Goal: Task Accomplishment & Management: Manage account settings

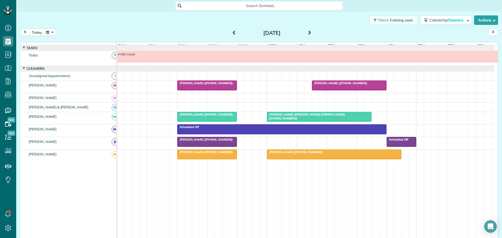
scroll to position [4, 0]
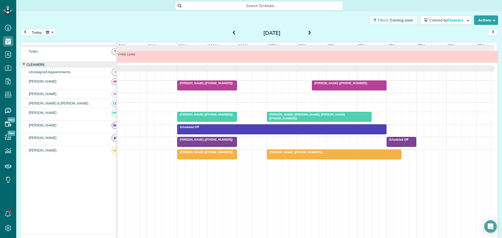
click at [35, 32] on button "today" at bounding box center [37, 32] width 15 height 7
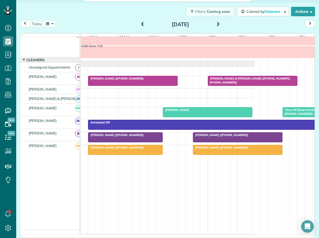
scroll to position [0, 0]
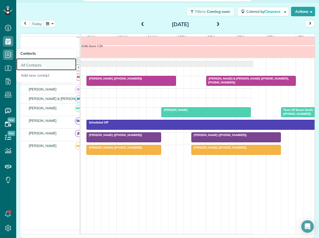
click at [32, 63] on link "All Contacts" at bounding box center [46, 64] width 60 height 12
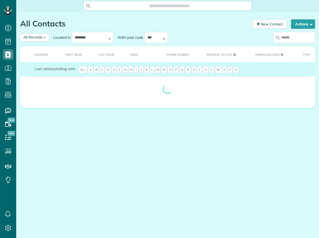
scroll to position [2, 2]
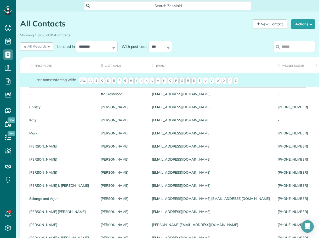
click at [289, 47] on input "search" at bounding box center [294, 46] width 42 height 11
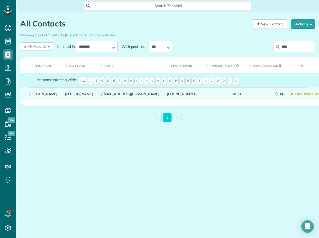
type input "****"
click at [34, 96] on link "Kristyn" at bounding box center [43, 94] width 28 height 4
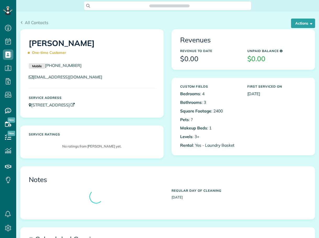
scroll to position [2, 2]
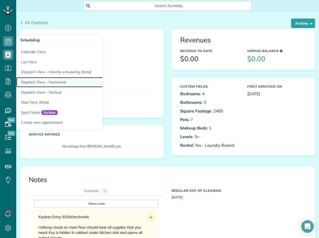
click at [63, 81] on link "Dispatch View - Horizontal" at bounding box center [81, 82] width 131 height 10
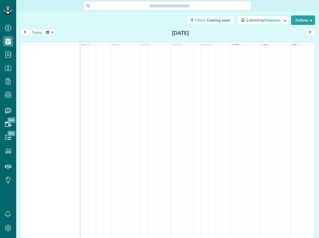
scroll to position [2, 2]
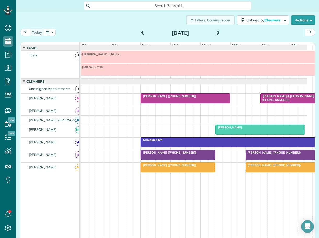
click at [216, 33] on span at bounding box center [218, 33] width 6 height 5
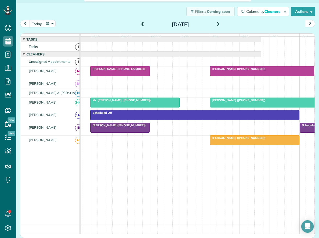
scroll to position [0, 55]
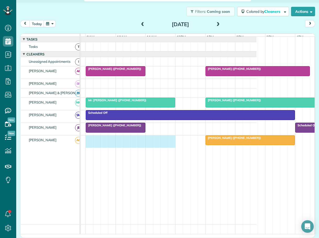
drag, startPoint x: 86, startPoint y: 141, endPoint x: 171, endPoint y: 145, distance: 84.2
click at [171, 145] on div "Liz Crawford (+12394042178)" at bounding box center [141, 141] width 230 height 12
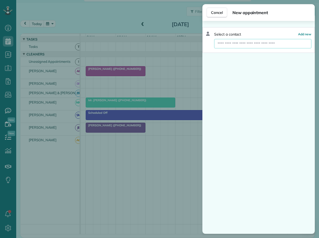
click at [253, 45] on input "text" at bounding box center [262, 43] width 97 height 9
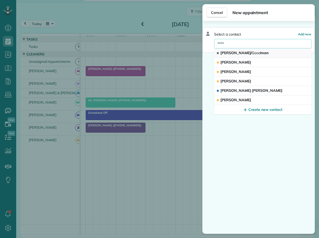
type input "****"
click at [248, 52] on span "Johnson/ Good man" at bounding box center [244, 52] width 48 height 5
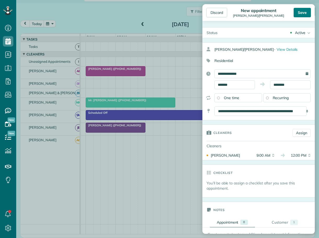
click at [305, 12] on div "Save" at bounding box center [301, 12] width 17 height 9
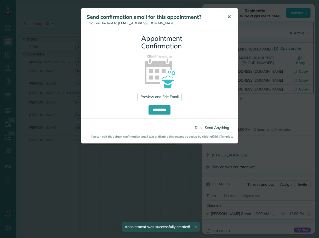
click at [229, 16] on span "✕" at bounding box center [229, 17] width 4 height 6
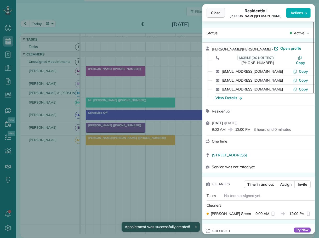
click at [216, 12] on span "Close" at bounding box center [215, 12] width 9 height 5
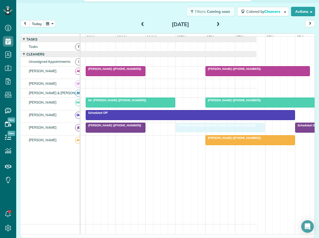
drag, startPoint x: 111, startPoint y: 144, endPoint x: 202, endPoint y: 132, distance: 91.9
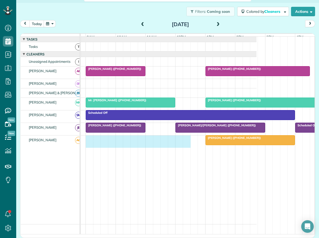
drag, startPoint x: 88, startPoint y: 141, endPoint x: 188, endPoint y: 147, distance: 100.8
click at [188, 147] on div "Liz Crawford (+12394042178)" at bounding box center [141, 141] width 230 height 12
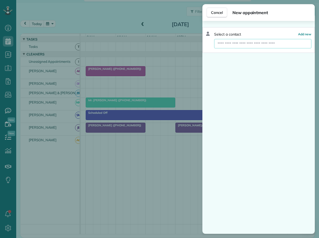
click at [248, 44] on input "text" at bounding box center [262, 43] width 97 height 9
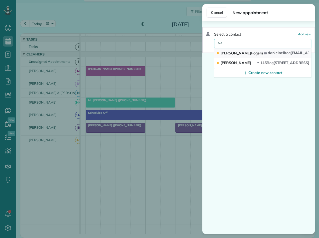
type input "***"
click at [251, 53] on span "Rog" at bounding box center [254, 53] width 7 height 5
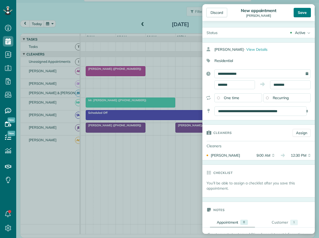
click at [303, 13] on div "Save" at bounding box center [301, 12] width 17 height 9
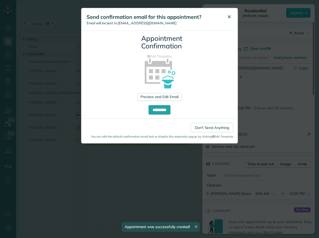
click at [228, 16] on span "✕" at bounding box center [229, 17] width 4 height 6
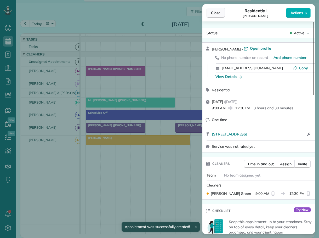
click at [218, 12] on span "Close" at bounding box center [215, 12] width 9 height 5
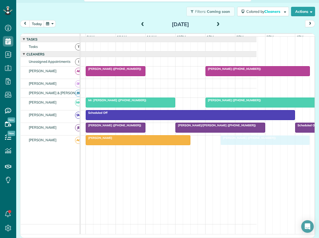
drag, startPoint x: 223, startPoint y: 144, endPoint x: 236, endPoint y: 144, distance: 13.1
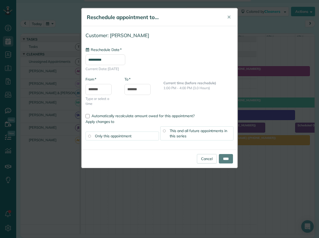
type input "**********"
click at [225, 159] on input "****" at bounding box center [226, 158] width 14 height 9
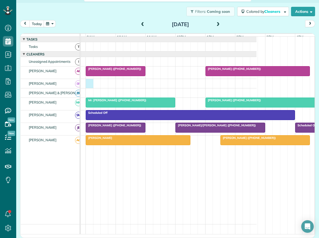
scroll to position [0, 53]
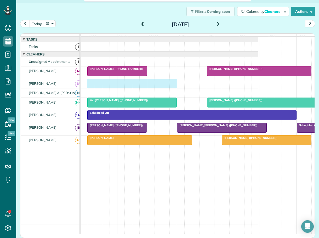
drag, startPoint x: 87, startPoint y: 84, endPoint x: 172, endPoint y: 90, distance: 84.9
click at [172, 88] on div at bounding box center [142, 83] width 230 height 9
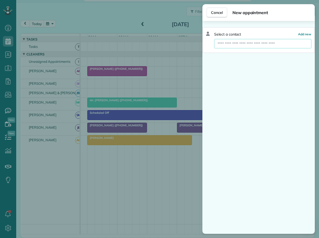
click at [236, 42] on input "text" at bounding box center [262, 43] width 97 height 9
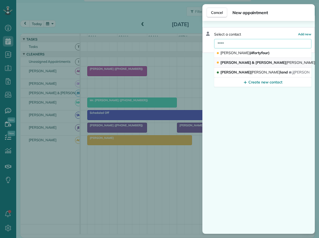
type input "****"
click at [237, 62] on span "Richard & Diane Kirk man (Chinkapin Rental)" at bounding box center [288, 62] width 136 height 5
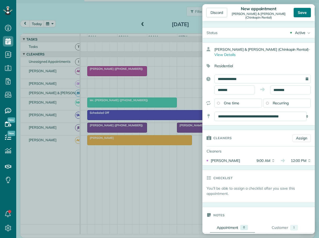
click at [301, 13] on div "Save" at bounding box center [301, 12] width 17 height 9
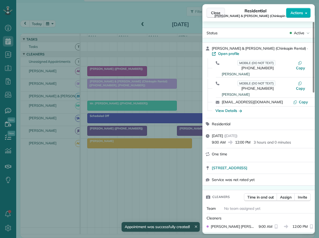
click at [216, 12] on span "Close" at bounding box center [215, 12] width 9 height 5
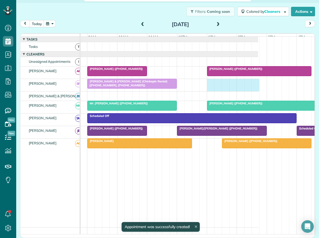
drag, startPoint x: 208, startPoint y: 84, endPoint x: 253, endPoint y: 86, distance: 45.5
click at [253, 86] on div "Richard & Diane Kirkman (Chinkapin Rental) (+19195484669, +19195483989)" at bounding box center [142, 85] width 230 height 12
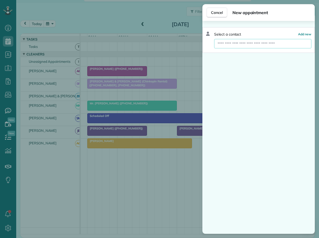
click at [249, 42] on input "text" at bounding box center [262, 43] width 97 height 9
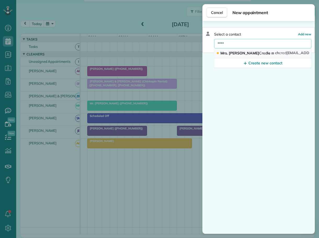
type input "****"
click at [235, 52] on span "Mrs. Cathy Cred le" at bounding box center [245, 53] width 50 height 5
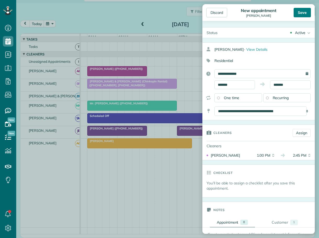
click at [300, 14] on div "Save" at bounding box center [301, 12] width 17 height 9
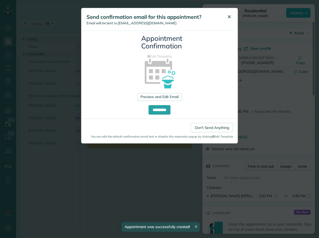
click at [229, 16] on span "✕" at bounding box center [229, 17] width 4 height 6
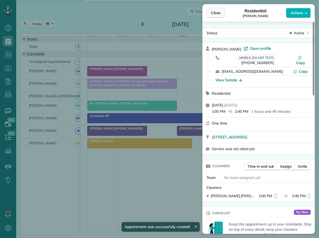
click at [212, 13] on span "Close" at bounding box center [215, 12] width 9 height 5
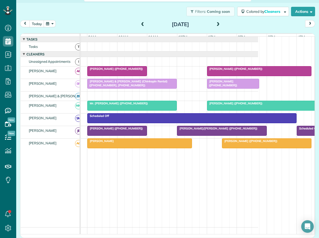
click at [217, 24] on span at bounding box center [218, 24] width 6 height 5
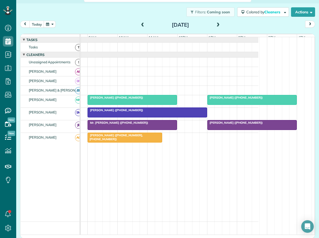
click at [117, 112] on span "Valerie Purcell (+18282924702)" at bounding box center [115, 110] width 56 height 4
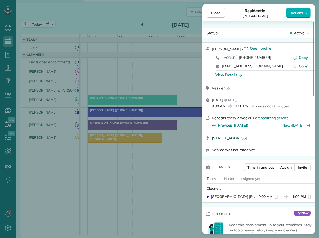
click at [247, 138] on span "354 Chestnut Circle Blowing Rock NC 28605" at bounding box center [230, 137] width 36 height 5
click at [216, 13] on span "Close" at bounding box center [215, 12] width 9 height 5
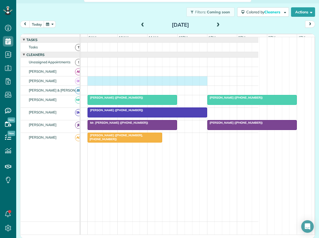
drag, startPoint x: 89, startPoint y: 82, endPoint x: 200, endPoint y: 89, distance: 111.0
click at [200, 85] on div at bounding box center [143, 80] width 230 height 9
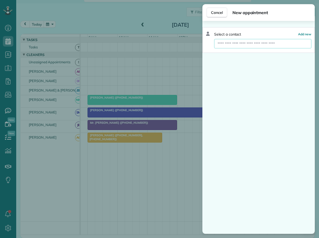
click at [237, 42] on input "text" at bounding box center [262, 43] width 97 height 9
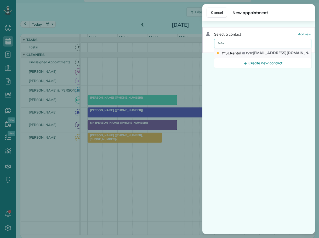
type input "****"
click at [230, 52] on span "RYSE Rental" at bounding box center [230, 53] width 21 height 5
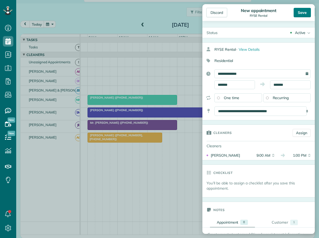
click at [301, 13] on div "Save" at bounding box center [301, 12] width 17 height 9
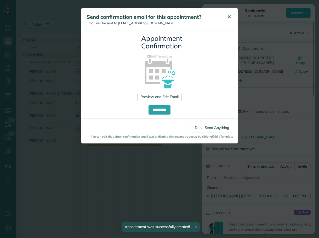
click at [230, 16] on span "✕" at bounding box center [229, 17] width 4 height 6
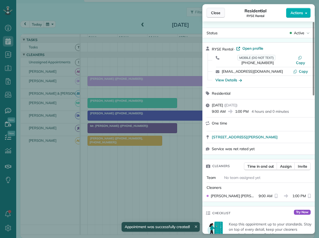
click at [217, 14] on span "Close" at bounding box center [215, 12] width 9 height 5
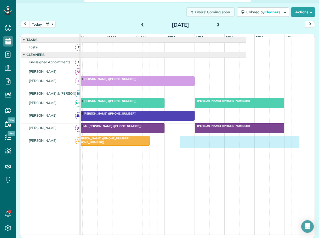
scroll to position [0, 68]
drag, startPoint x: 193, startPoint y: 142, endPoint x: 292, endPoint y: 152, distance: 99.8
click at [244, 152] on div "RYSE Rental (+18282732664) Ms. Erin Welsh (+18284064334) Don Cashman (+17045788…" at bounding box center [128, 135] width 230 height 197
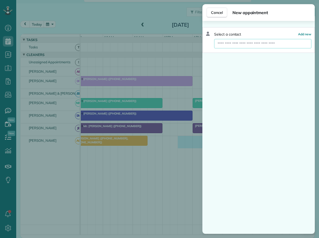
click at [246, 42] on input "text" at bounding box center [262, 43] width 97 height 9
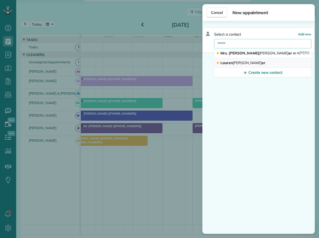
type input "*****"
click at [228, 61] on span "Lauren Litak er" at bounding box center [242, 62] width 45 height 5
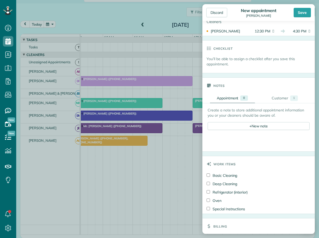
scroll to position [131, 0]
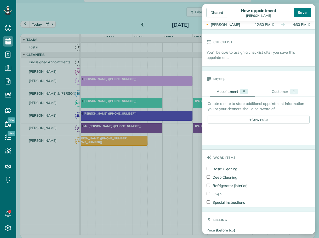
click at [302, 10] on div "Save" at bounding box center [301, 12] width 17 height 9
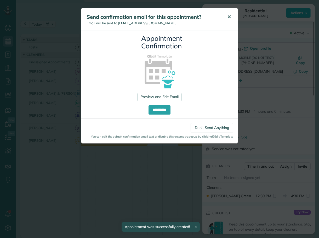
click at [228, 15] on span "✕" at bounding box center [229, 17] width 4 height 6
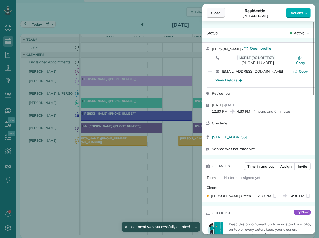
click at [211, 13] on span "Close" at bounding box center [215, 12] width 9 height 5
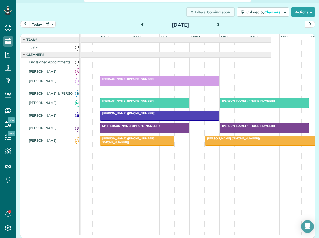
scroll to position [0, 40]
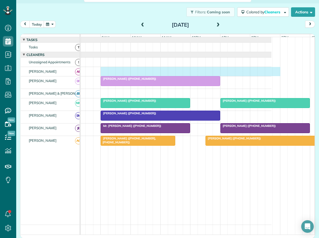
drag, startPoint x: 102, startPoint y: 72, endPoint x: 277, endPoint y: 76, distance: 175.1
click at [271, 76] on div at bounding box center [156, 71] width 230 height 9
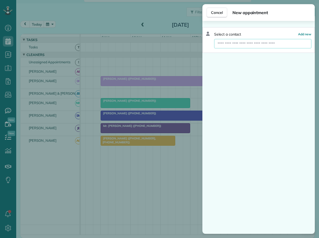
click at [247, 44] on input "text" at bounding box center [262, 43] width 97 height 9
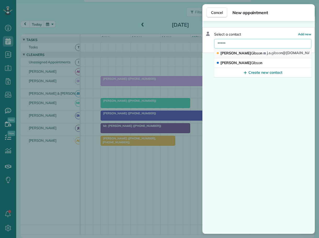
type input "*****"
click at [251, 54] on span "Gibso" at bounding box center [255, 53] width 9 height 5
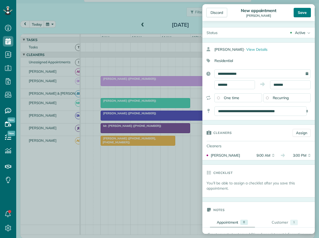
click at [303, 13] on div "Save" at bounding box center [301, 12] width 17 height 9
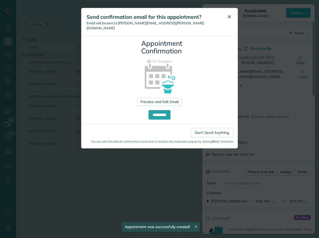
click at [231, 15] on button "✕" at bounding box center [229, 17] width 12 height 13
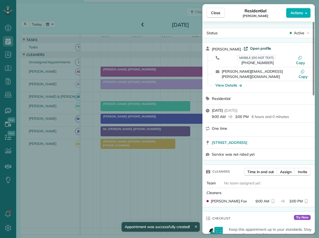
click at [250, 48] on span "Open profile" at bounding box center [260, 48] width 21 height 5
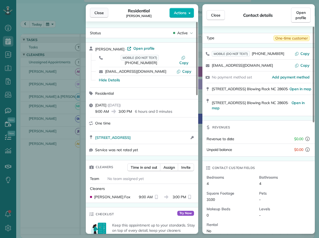
click at [100, 12] on span "Close" at bounding box center [98, 12] width 9 height 5
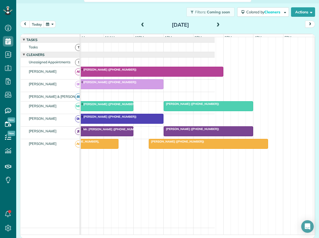
scroll to position [0, 99]
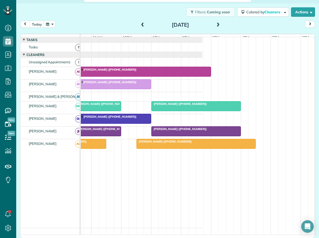
click at [217, 24] on span at bounding box center [218, 25] width 6 height 5
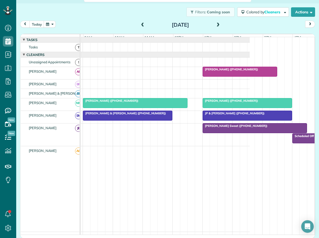
scroll to position [0, 58]
click at [224, 128] on span "Mrs. Bricca Sweet (+18289648406)" at bounding box center [234, 126] width 65 height 4
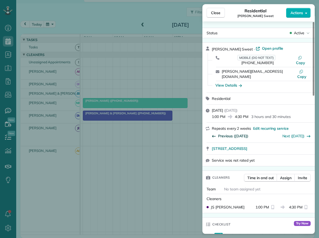
click at [222, 133] on span "Previous (Aug 01)" at bounding box center [233, 135] width 30 height 5
click at [216, 15] on span "Close" at bounding box center [215, 12] width 9 height 5
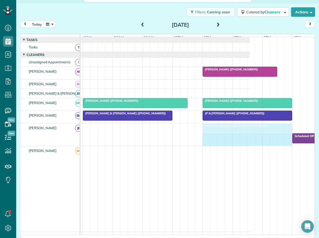
drag, startPoint x: 305, startPoint y: 129, endPoint x: 285, endPoint y: 128, distance: 19.4
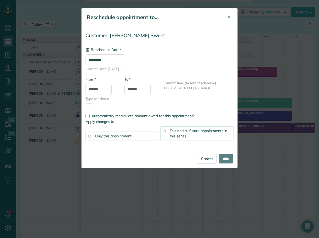
type input "**********"
click at [189, 132] on span "This and all future appointments in this series" at bounding box center [199, 133] width 58 height 10
click at [224, 157] on input "****" at bounding box center [226, 158] width 14 height 9
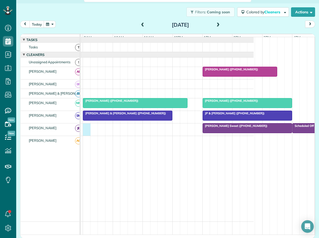
scroll to position [0, 56]
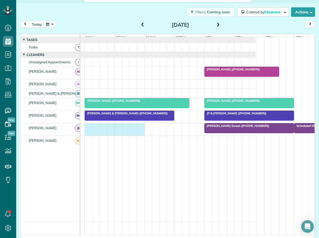
drag, startPoint x: 84, startPoint y: 130, endPoint x: 140, endPoint y: 134, distance: 55.8
click at [140, 134] on div "Mrs. Bricca Sweet (+18289648406) Scheduled Off" at bounding box center [140, 129] width 230 height 12
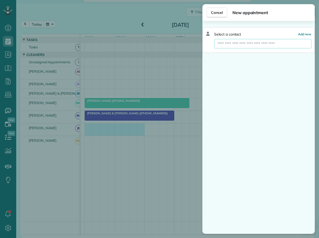
click at [235, 43] on input "text" at bounding box center [262, 43] width 97 height 9
drag, startPoint x: 235, startPoint y: 43, endPoint x: 214, endPoint y: 43, distance: 21.4
click at [214, 43] on div "Select a contact Add new *****" at bounding box center [258, 40] width 112 height 26
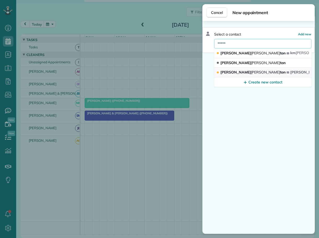
type input "*****"
click at [251, 73] on span "Hamil" at bounding box center [265, 72] width 29 height 5
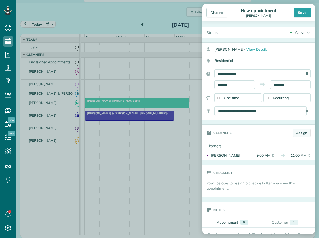
click at [297, 134] on link "Assign" at bounding box center [301, 133] width 18 height 8
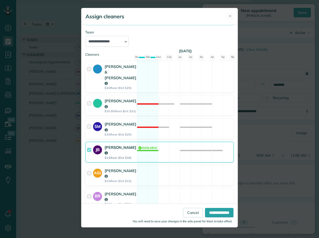
scroll to position [59, 0]
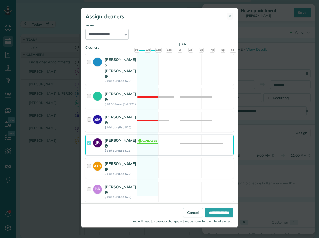
click at [90, 161] on div at bounding box center [90, 168] width 6 height 15
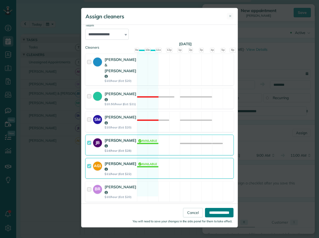
click at [215, 213] on input "**********" at bounding box center [219, 212] width 28 height 9
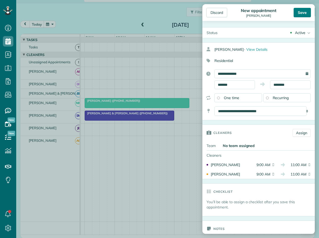
click at [304, 13] on div "Save" at bounding box center [301, 12] width 17 height 9
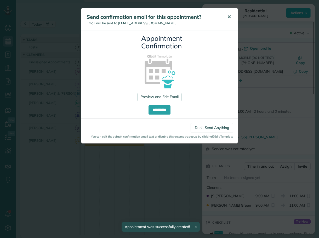
click at [229, 16] on span "✕" at bounding box center [229, 17] width 4 height 6
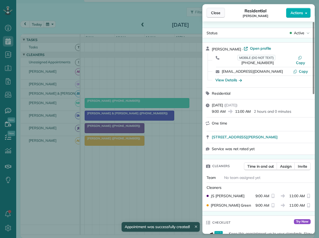
click at [215, 11] on span "Close" at bounding box center [215, 12] width 9 height 5
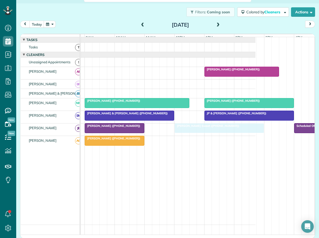
drag, startPoint x: 216, startPoint y: 130, endPoint x: 189, endPoint y: 129, distance: 26.7
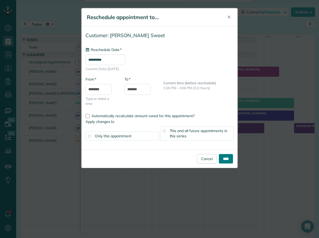
type input "**********"
click at [226, 158] on input "****" at bounding box center [226, 158] width 14 height 9
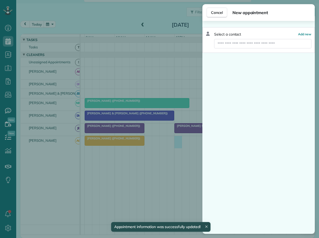
drag, startPoint x: 175, startPoint y: 142, endPoint x: 255, endPoint y: 151, distance: 79.9
click at [255, 151] on body "Dashboard Scheduling Calendar View List View Dispatch View - Weekly scheduling …" at bounding box center [159, 119] width 319 height 238
click at [236, 44] on input "text" at bounding box center [262, 43] width 97 height 9
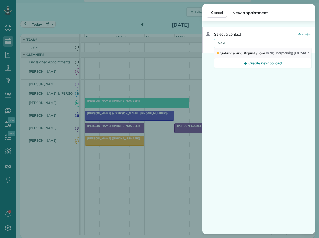
type input "*****"
click at [234, 54] on span "Solange and Arjun Ajman i" at bounding box center [242, 53] width 44 height 5
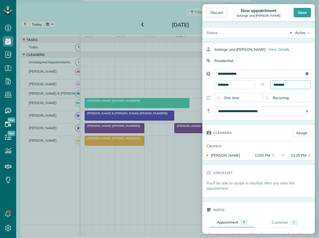
click at [278, 84] on input "********" at bounding box center [290, 84] width 41 height 9
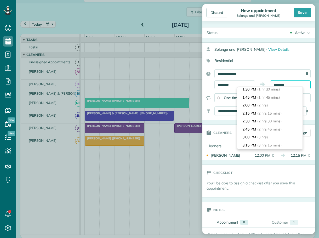
scroll to position [52, 0]
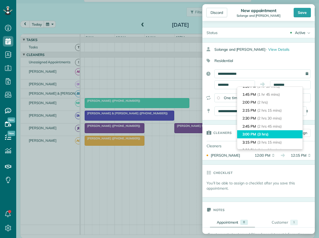
type input "*******"
click at [256, 131] on li "3:00 PM (3 hrs)" at bounding box center [269, 134] width 65 height 8
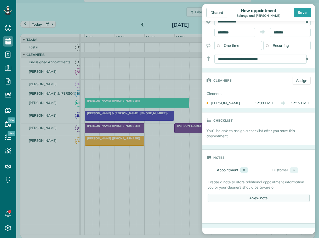
click at [240, 199] on div "+ New note" at bounding box center [258, 198] width 102 height 8
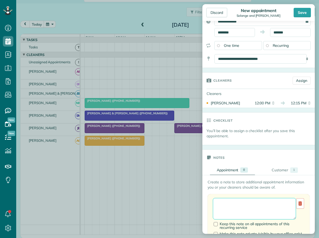
click at [225, 203] on textarea at bounding box center [254, 208] width 83 height 21
type textarea "**********"
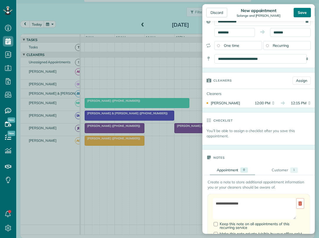
click at [299, 13] on div "Save" at bounding box center [301, 12] width 17 height 9
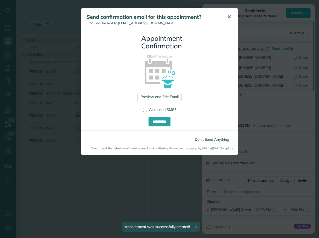
click at [229, 14] on span "✕" at bounding box center [229, 17] width 4 height 6
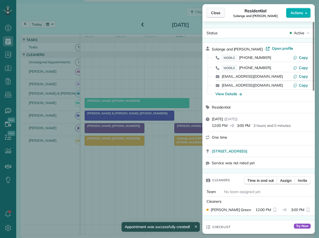
click at [216, 12] on span "Close" at bounding box center [215, 12] width 9 height 5
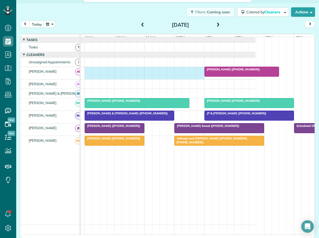
drag, startPoint x: 87, startPoint y: 74, endPoint x: 203, endPoint y: 80, distance: 116.7
click at [200, 79] on div "Susie Adams (+17046075811)" at bounding box center [140, 73] width 230 height 12
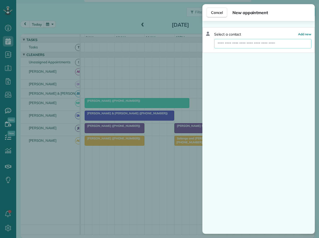
click at [228, 45] on input "text" at bounding box center [262, 43] width 97 height 9
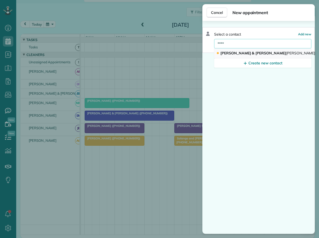
type input "****"
click at [227, 54] on span "Jason & Tiffany Hoke" at bounding box center [267, 53] width 95 height 5
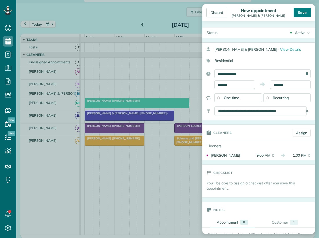
click at [298, 12] on div "Save" at bounding box center [301, 12] width 17 height 9
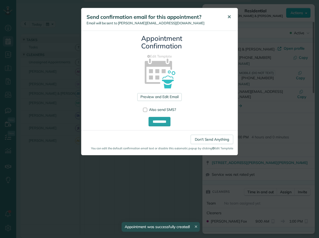
click at [229, 16] on span "✕" at bounding box center [229, 17] width 4 height 6
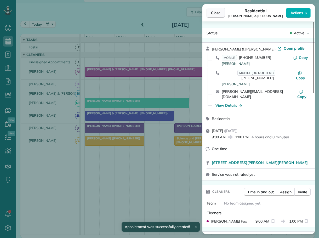
click at [214, 12] on span "Close" at bounding box center [215, 12] width 9 height 5
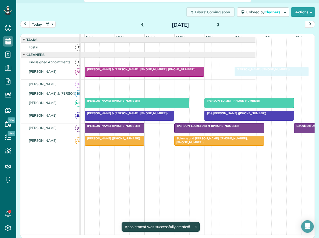
drag, startPoint x: 218, startPoint y: 74, endPoint x: 246, endPoint y: 75, distance: 28.2
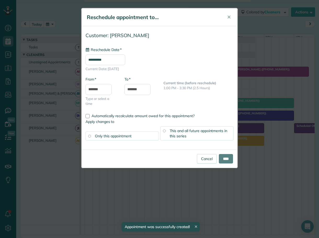
type input "**********"
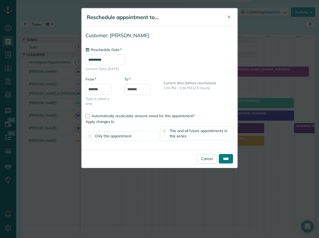
click at [226, 158] on input "****" at bounding box center [226, 158] width 14 height 9
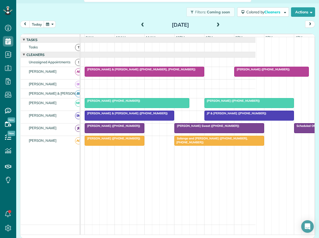
click at [218, 24] on span at bounding box center [218, 25] width 6 height 5
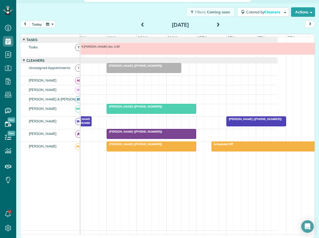
scroll to position [0, 36]
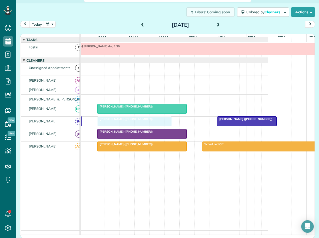
drag, startPoint x: 105, startPoint y: 70, endPoint x: 103, endPoint y: 122, distance: 51.8
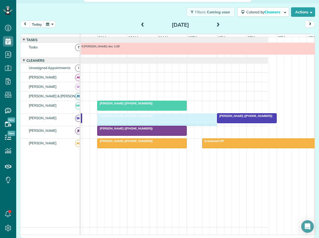
drag, startPoint x: 170, startPoint y: 120, endPoint x: 209, endPoint y: 123, distance: 38.8
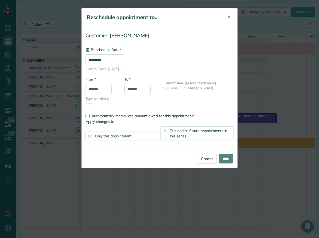
type input "**********"
click at [220, 158] on input "****" at bounding box center [226, 158] width 14 height 9
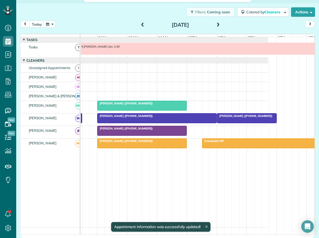
drag, startPoint x: 233, startPoint y: 121, endPoint x: 228, endPoint y: 118, distance: 6.2
drag, startPoint x: 225, startPoint y: 118, endPoint x: 253, endPoint y: 120, distance: 27.8
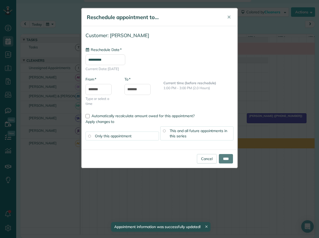
type input "**********"
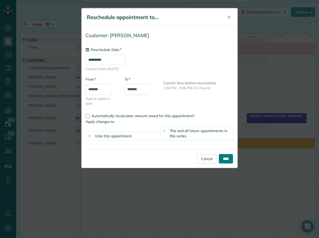
click at [227, 156] on input "****" at bounding box center [226, 158] width 14 height 9
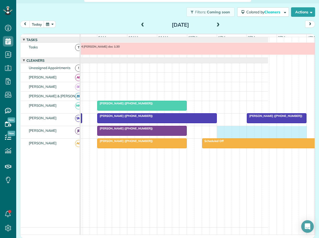
drag, startPoint x: 218, startPoint y: 132, endPoint x: 300, endPoint y: 134, distance: 81.8
click at [268, 134] on div "Julia Courtney (+18287681037)" at bounding box center [152, 132] width 230 height 12
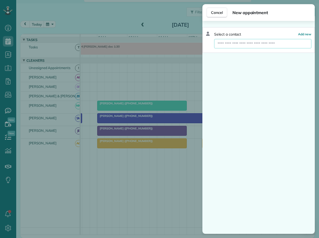
click at [239, 45] on input "text" at bounding box center [262, 43] width 97 height 9
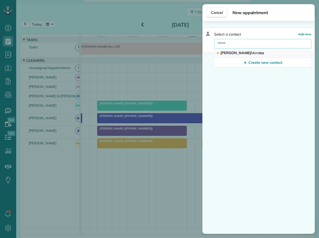
type input "*****"
click at [251, 51] on span "Moral" at bounding box center [255, 52] width 9 height 5
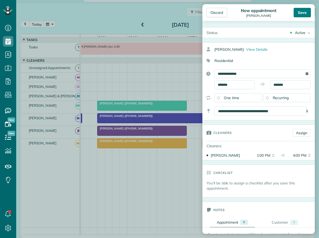
click at [299, 10] on div "Save" at bounding box center [301, 12] width 17 height 9
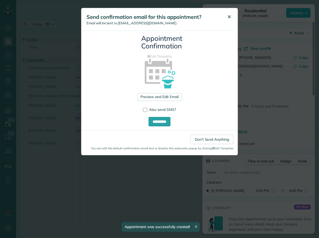
click at [230, 16] on span "✕" at bounding box center [229, 17] width 4 height 6
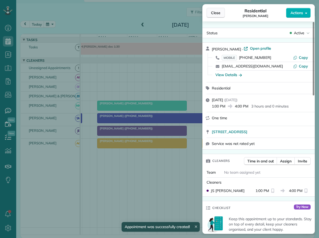
click at [219, 14] on span "Close" at bounding box center [215, 12] width 9 height 5
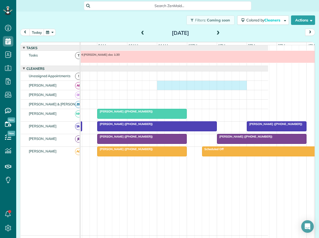
drag, startPoint x: 159, startPoint y: 86, endPoint x: 241, endPoint y: 88, distance: 81.6
click at [241, 88] on div at bounding box center [152, 85] width 230 height 9
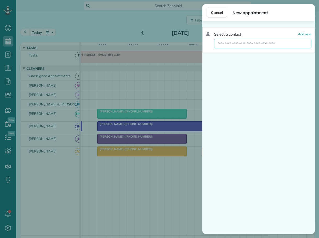
click at [229, 43] on input "text" at bounding box center [262, 43] width 97 height 9
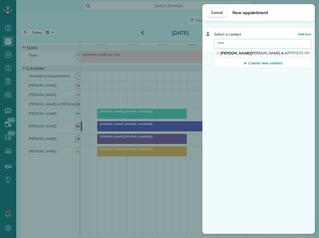
type input "****"
click at [251, 54] on span "Sims" at bounding box center [265, 53] width 29 height 5
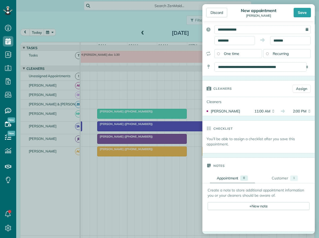
scroll to position [105, 0]
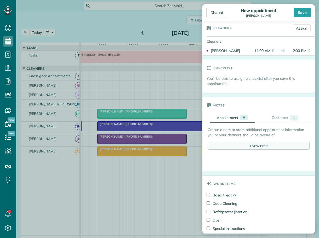
click at [249, 144] on span "+" at bounding box center [250, 145] width 2 height 5
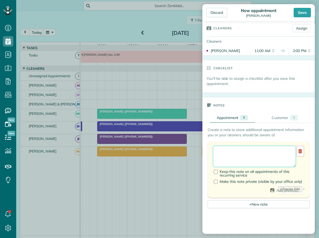
click at [230, 153] on textarea at bounding box center [254, 156] width 83 height 21
type textarea "**********"
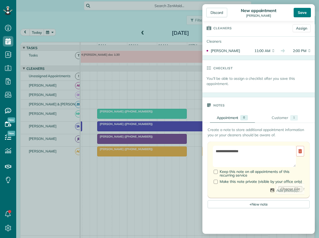
click at [301, 13] on div "Save" at bounding box center [301, 12] width 17 height 9
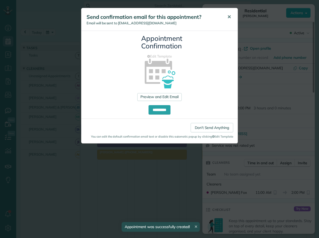
click at [228, 15] on span "✕" at bounding box center [229, 17] width 4 height 6
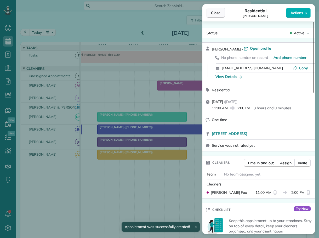
click at [216, 13] on span "Close" at bounding box center [215, 12] width 9 height 5
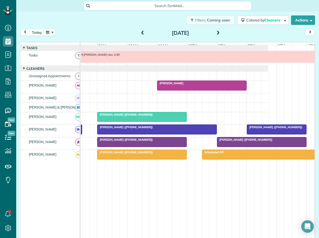
click at [142, 32] on span at bounding box center [143, 33] width 6 height 5
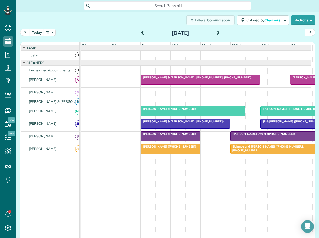
click at [140, 32] on span at bounding box center [143, 33] width 6 height 5
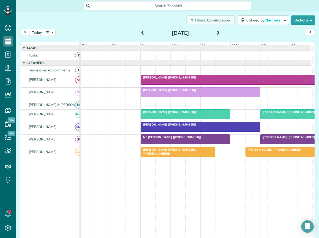
click at [140, 32] on span at bounding box center [143, 33] width 6 height 5
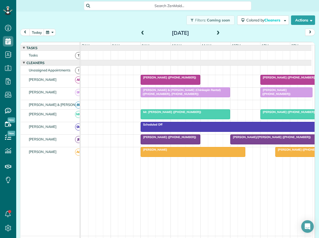
click at [215, 32] on span at bounding box center [218, 33] width 6 height 5
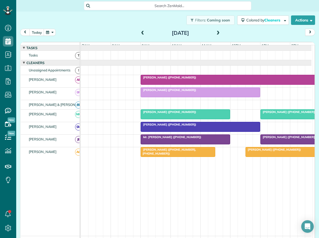
click at [215, 32] on span at bounding box center [218, 33] width 6 height 5
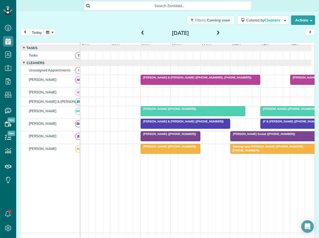
click at [215, 32] on span at bounding box center [218, 33] width 6 height 5
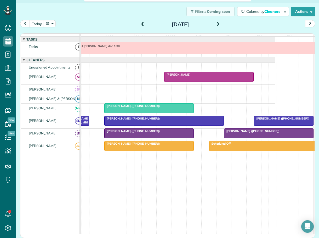
scroll to position [0, 43]
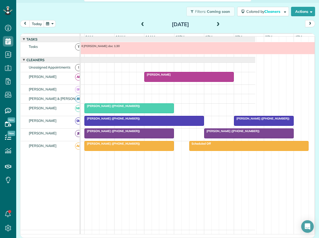
click at [142, 24] on span at bounding box center [143, 24] width 6 height 5
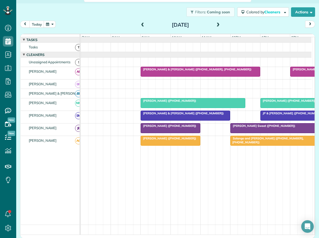
click at [142, 24] on span at bounding box center [143, 25] width 6 height 5
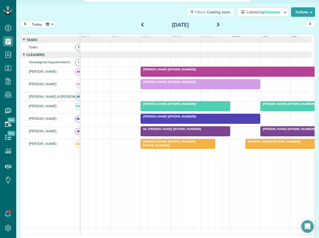
click at [215, 25] on span at bounding box center [218, 25] width 6 height 5
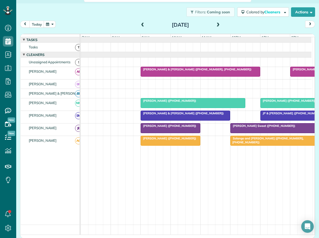
click at [153, 128] on span "Mrs. Berta Hamilton (+19106127300)" at bounding box center [168, 126] width 56 height 4
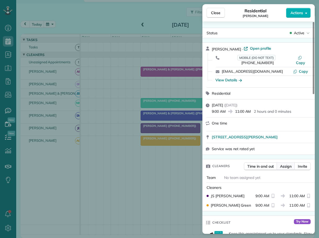
click at [285, 164] on span "Assign" at bounding box center [285, 166] width 11 height 5
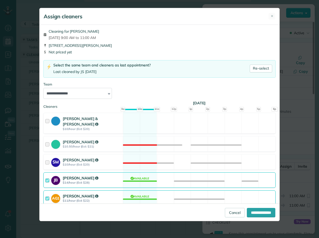
scroll to position [46, 0]
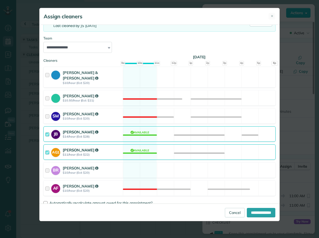
drag, startPoint x: 46, startPoint y: 129, endPoint x: 47, endPoint y: 135, distance: 5.5
click at [47, 130] on div at bounding box center [48, 134] width 6 height 10
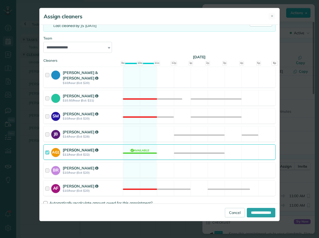
click at [47, 147] on div at bounding box center [48, 152] width 6 height 10
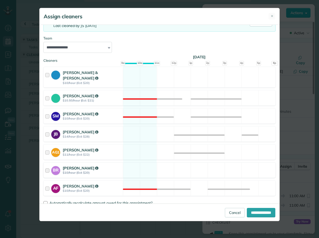
click at [47, 165] on div at bounding box center [48, 170] width 6 height 10
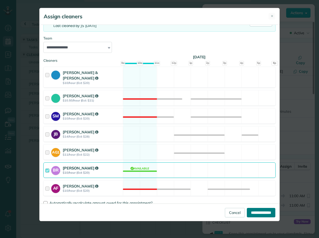
click at [255, 213] on input "**********" at bounding box center [261, 212] width 28 height 9
type input "**********"
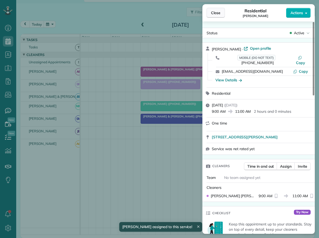
click at [211, 14] on span "Close" at bounding box center [215, 12] width 9 height 5
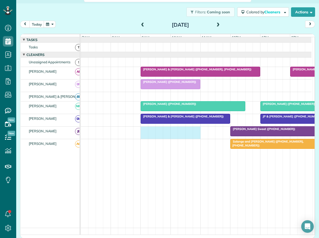
drag, startPoint x: 141, startPoint y: 134, endPoint x: 194, endPoint y: 139, distance: 53.9
click at [194, 139] on div "Mrs. Bricca Sweet (+18289648406) Scheduled Off" at bounding box center [196, 132] width 230 height 12
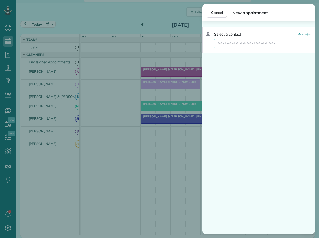
click at [236, 42] on input "text" at bounding box center [262, 43] width 97 height 9
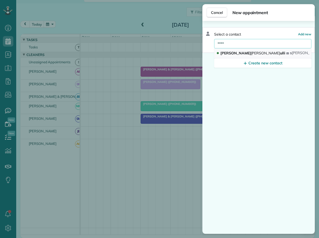
type input "****"
click at [251, 54] on span "Renz" at bounding box center [265, 53] width 29 height 5
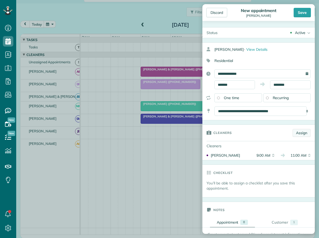
click at [297, 131] on link "Assign" at bounding box center [301, 133] width 18 height 8
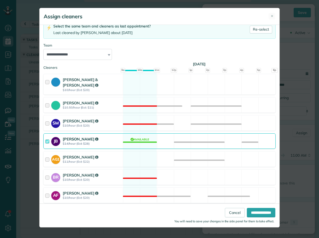
scroll to position [40, 0]
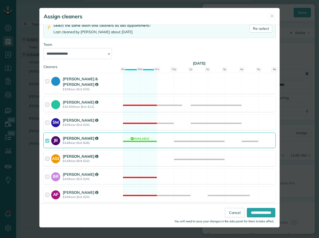
click at [47, 153] on div at bounding box center [48, 158] width 6 height 10
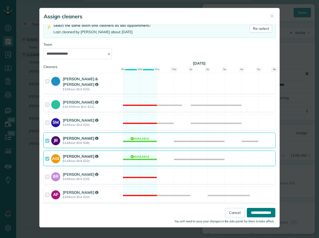
click at [261, 210] on input "**********" at bounding box center [261, 212] width 28 height 9
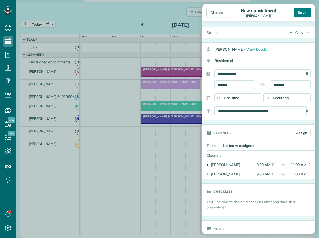
click at [302, 10] on div "Save" at bounding box center [301, 12] width 17 height 9
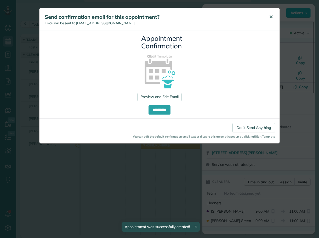
click at [271, 16] on span "✕" at bounding box center [271, 17] width 4 height 6
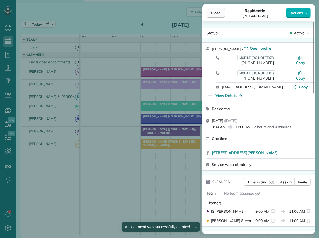
click at [216, 12] on span "Close" at bounding box center [215, 12] width 9 height 5
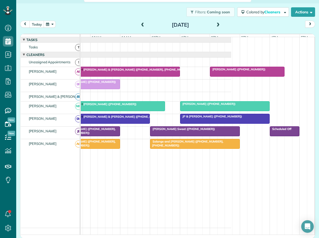
scroll to position [0, 83]
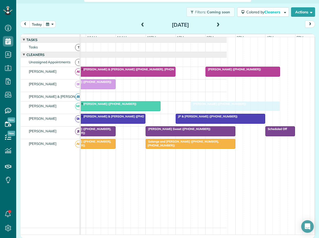
drag, startPoint x: 191, startPoint y: 105, endPoint x: 203, endPoint y: 105, distance: 11.8
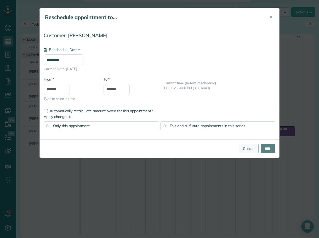
type input "**********"
click at [266, 147] on input "****" at bounding box center [268, 148] width 14 height 9
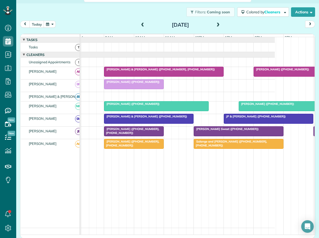
scroll to position [0, 0]
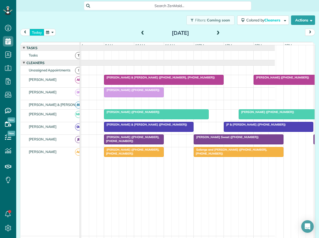
click at [35, 30] on button "today" at bounding box center [37, 32] width 15 height 7
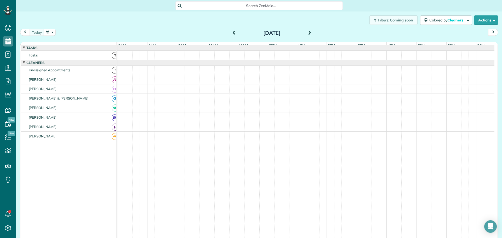
scroll to position [13, 0]
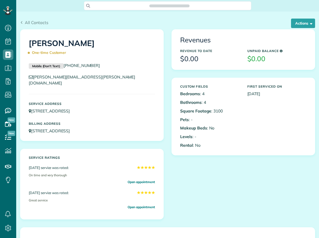
scroll to position [2, 2]
click at [292, 20] on button "Actions" at bounding box center [303, 23] width 24 height 9
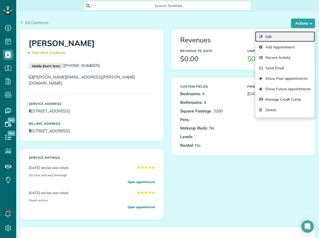
click at [261, 34] on link "Edit" at bounding box center [285, 36] width 60 height 10
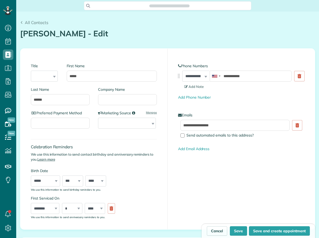
type input "**********"
drag, startPoint x: 220, startPoint y: 124, endPoint x: 174, endPoint y: 124, distance: 46.5
click at [174, 124] on div "**********" at bounding box center [241, 129] width 134 height 19
paste input "text"
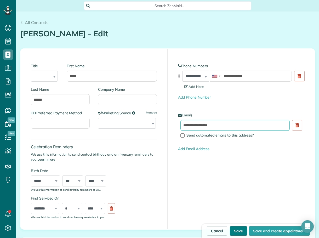
type input "**********"
click at [235, 231] on button "Save" at bounding box center [238, 230] width 17 height 9
type input "**********"
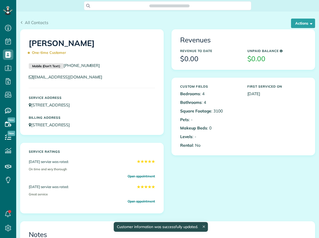
scroll to position [2, 2]
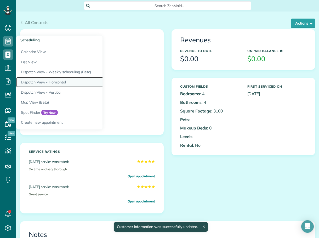
click at [46, 82] on link "Dispatch View - Horizontal" at bounding box center [81, 82] width 131 height 10
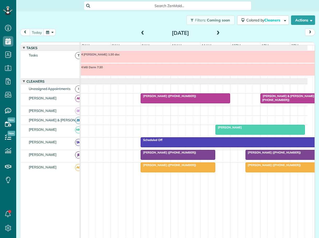
scroll to position [13, 0]
